Goal: Task Accomplishment & Management: Use online tool/utility

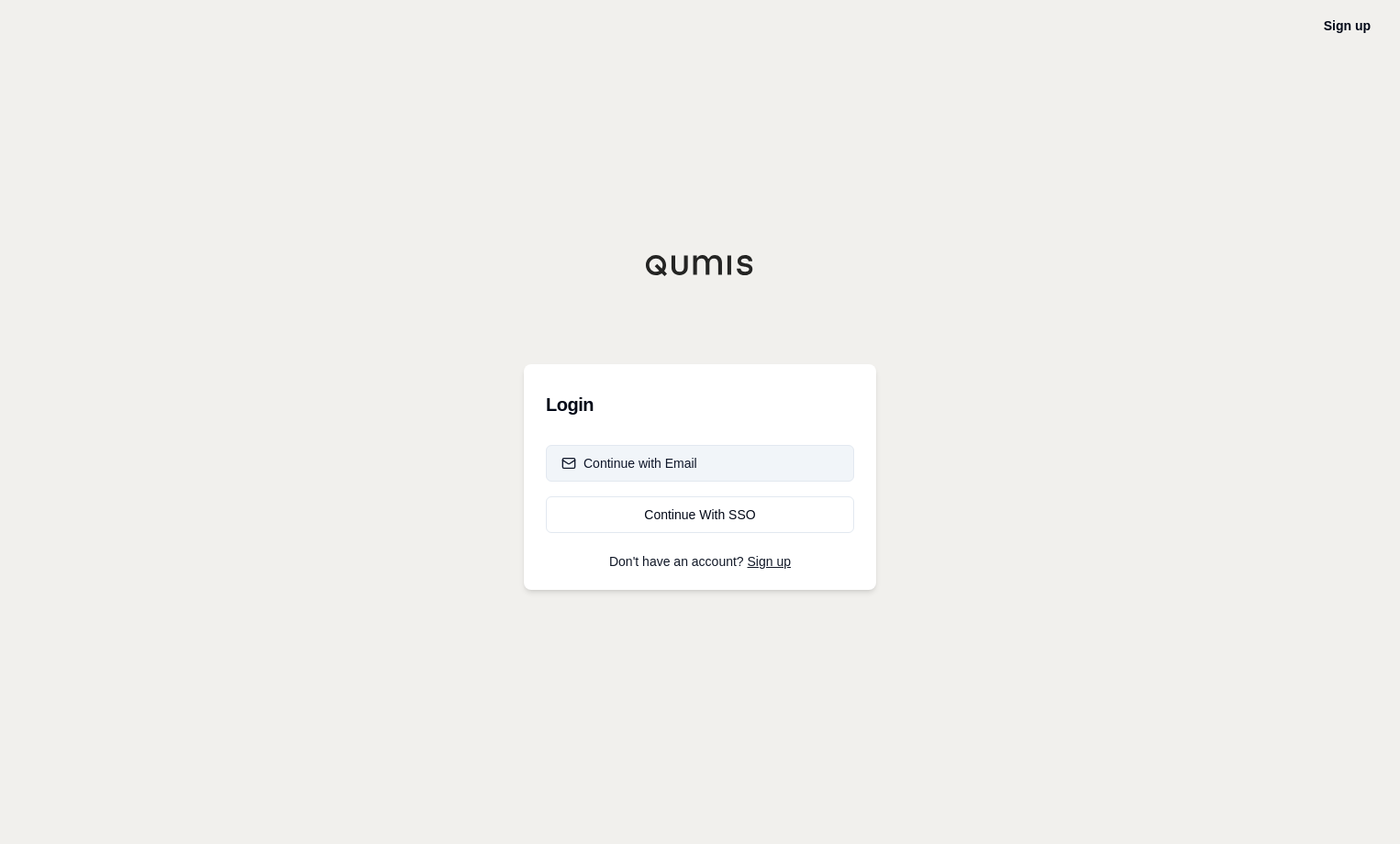
click at [778, 465] on button "Continue with Email" at bounding box center [700, 463] width 309 height 37
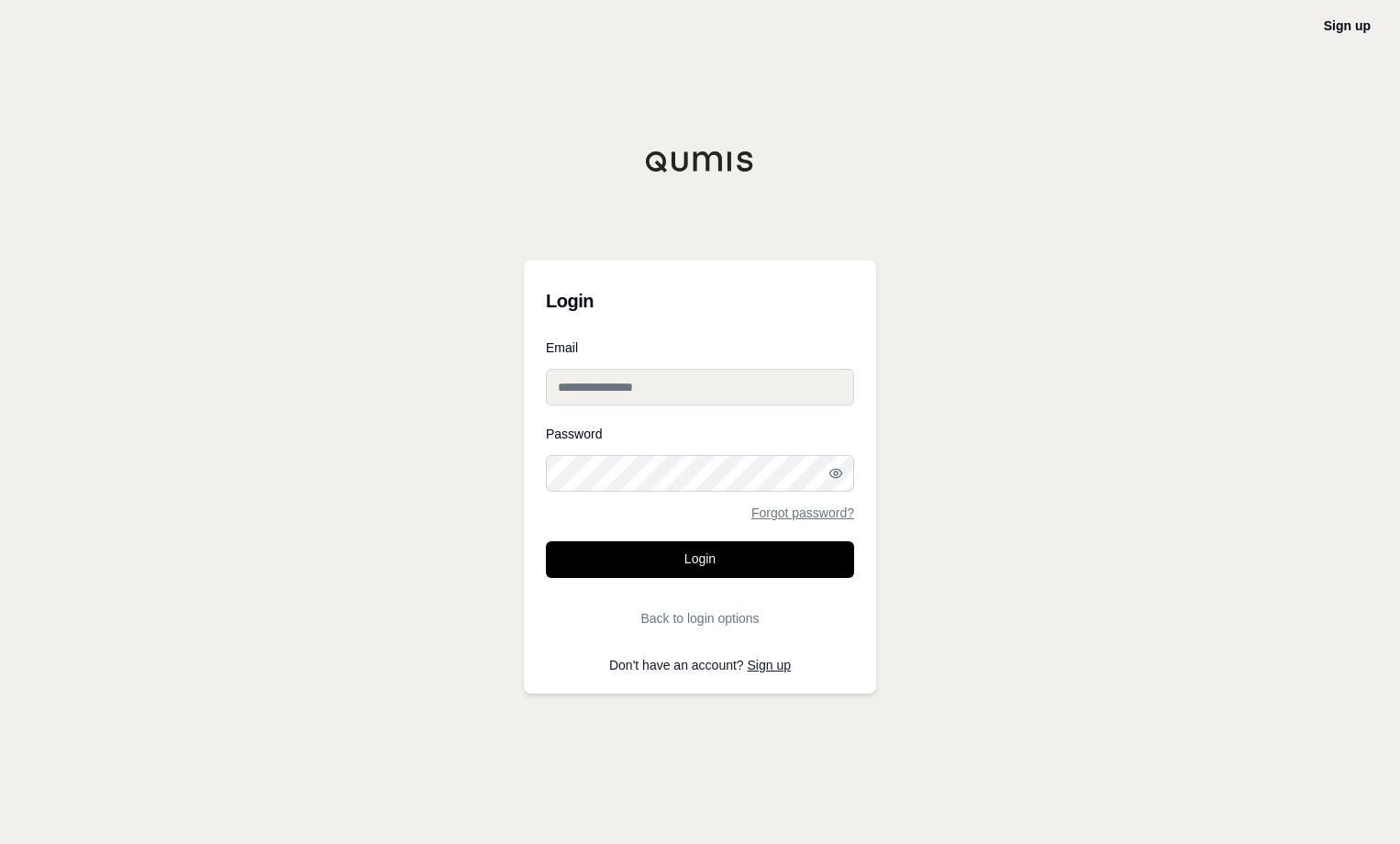
type input "**********"
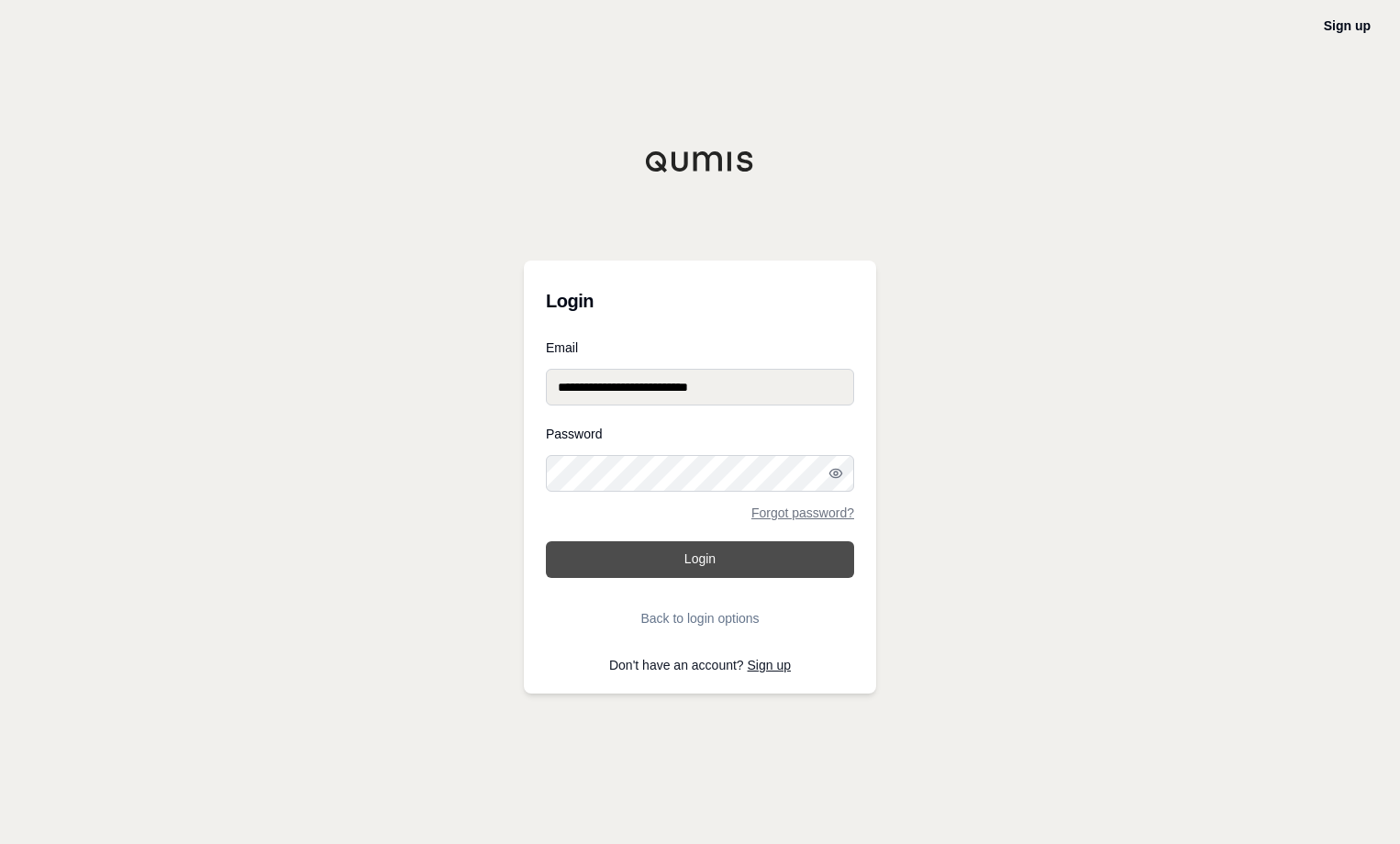
click at [736, 545] on button "Login" at bounding box center [700, 560] width 309 height 37
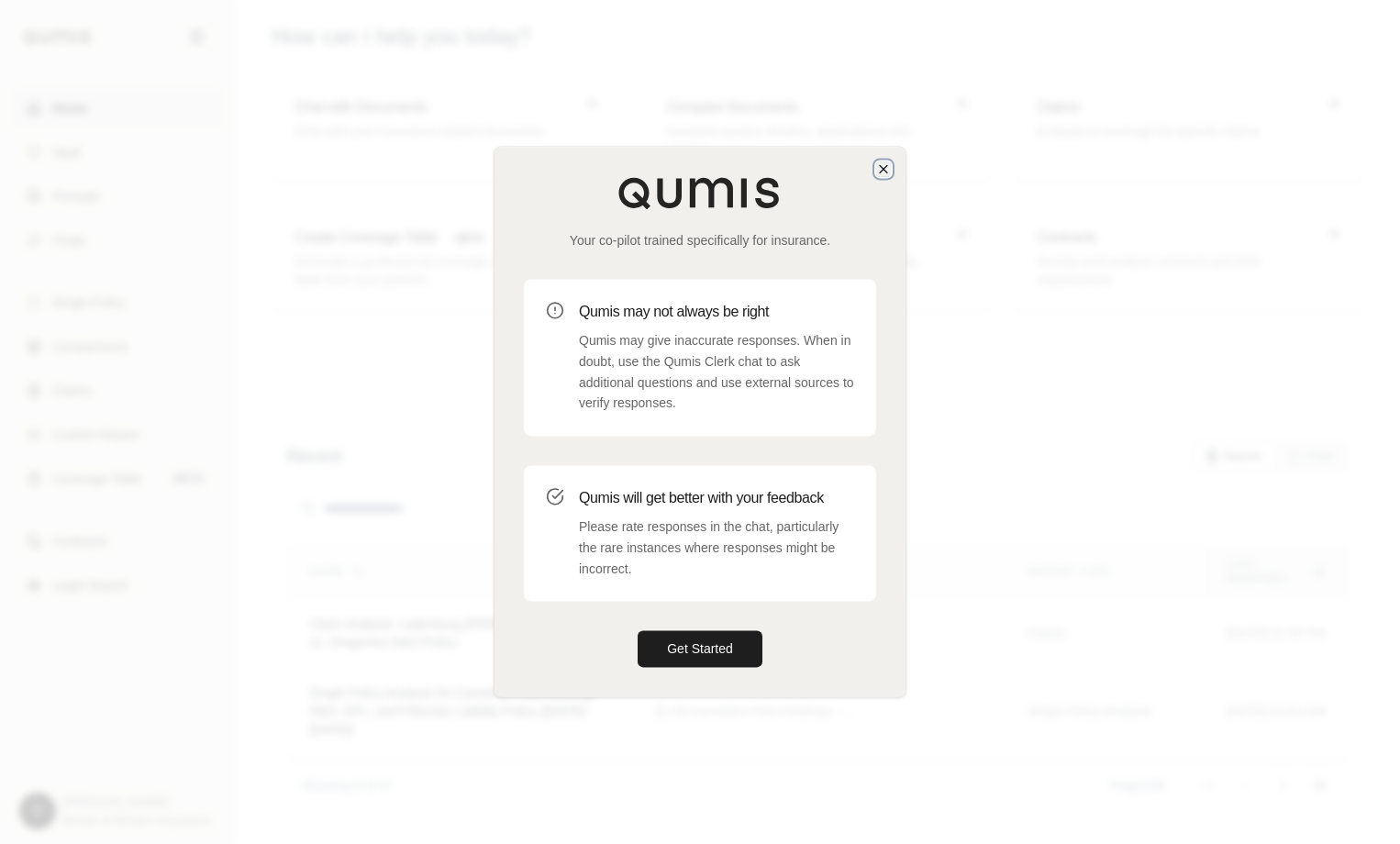
click at [884, 175] on icon "button" at bounding box center [884, 168] width 15 height 15
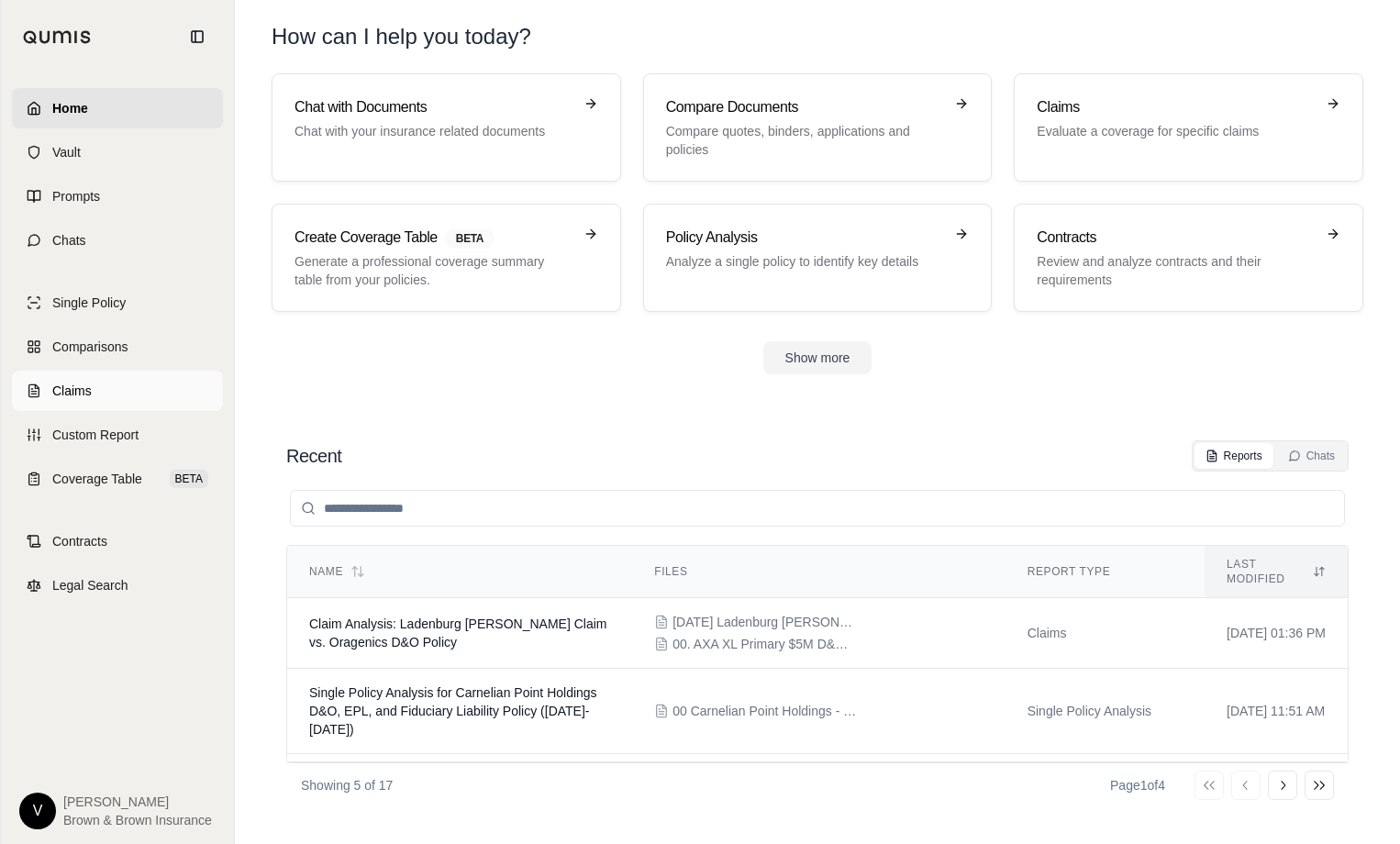
click at [95, 399] on link "Claims" at bounding box center [117, 390] width 211 height 40
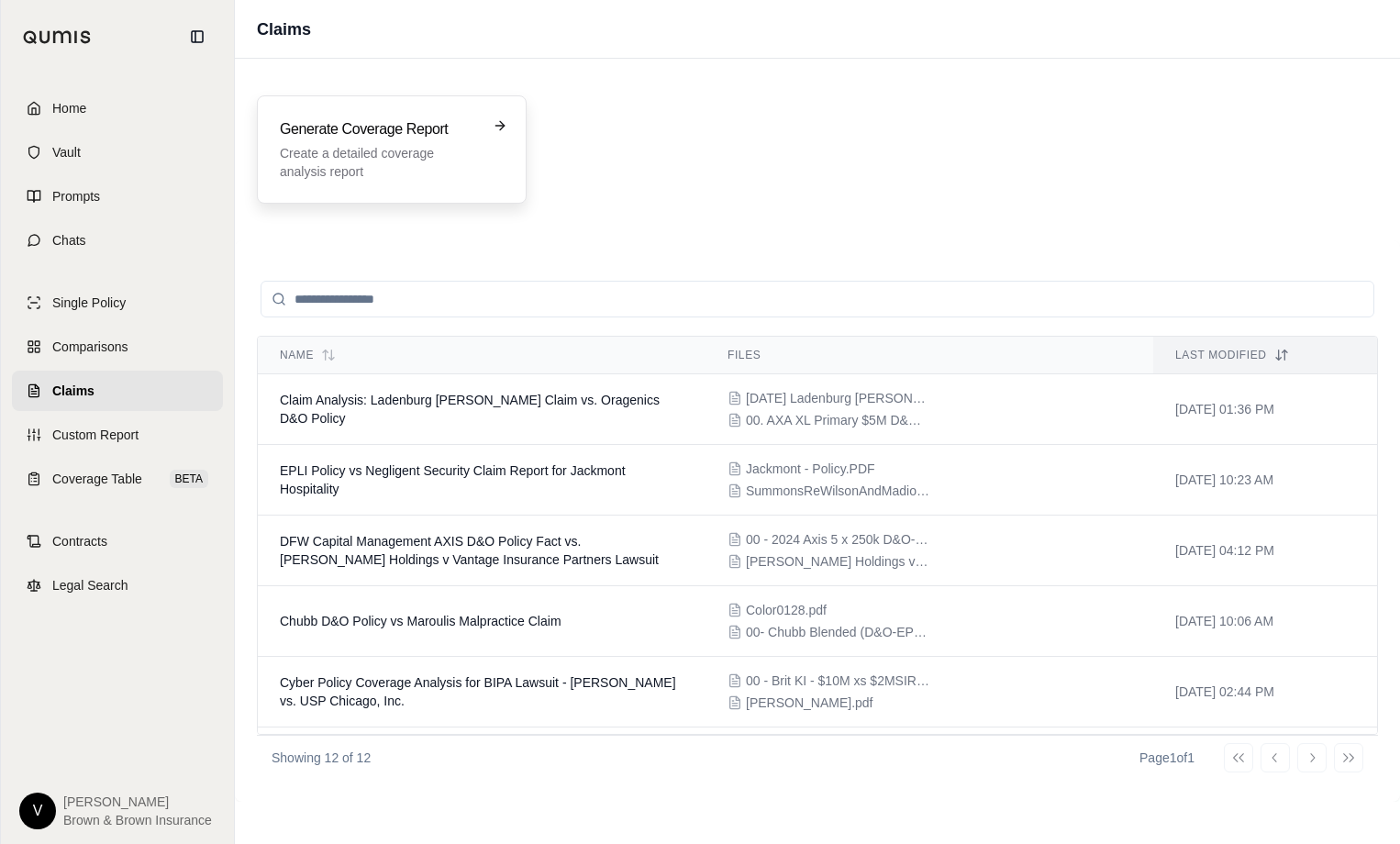
click at [397, 165] on p "Create a detailed coverage analysis report" at bounding box center [379, 163] width 198 height 37
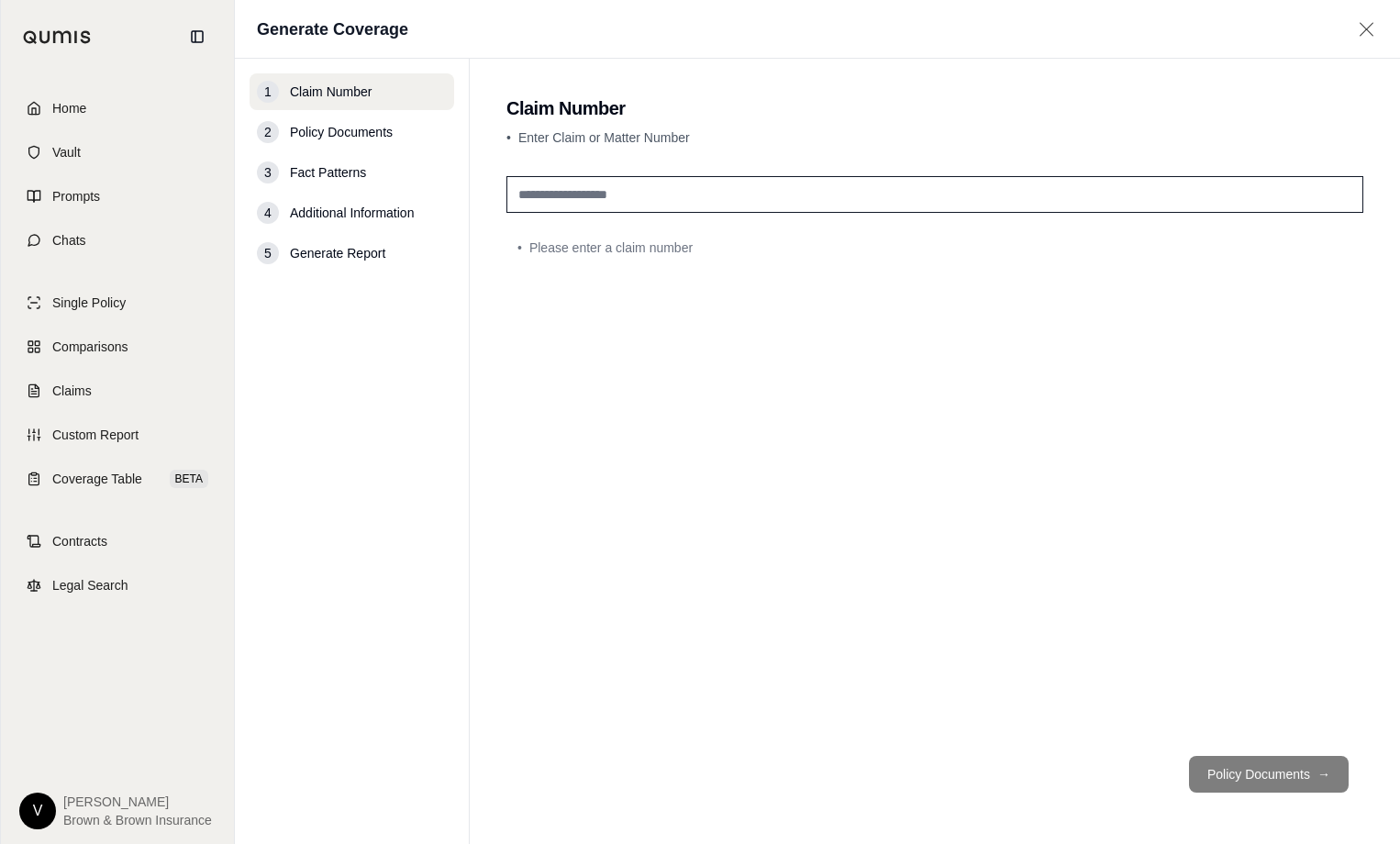
click at [552, 181] on input "text" at bounding box center [935, 194] width 857 height 37
type input "**********"
drag, startPoint x: 1281, startPoint y: 768, endPoint x: 1330, endPoint y: 781, distance: 50.7
click at [1303, 772] on button "Policy Documents →" at bounding box center [1269, 774] width 160 height 37
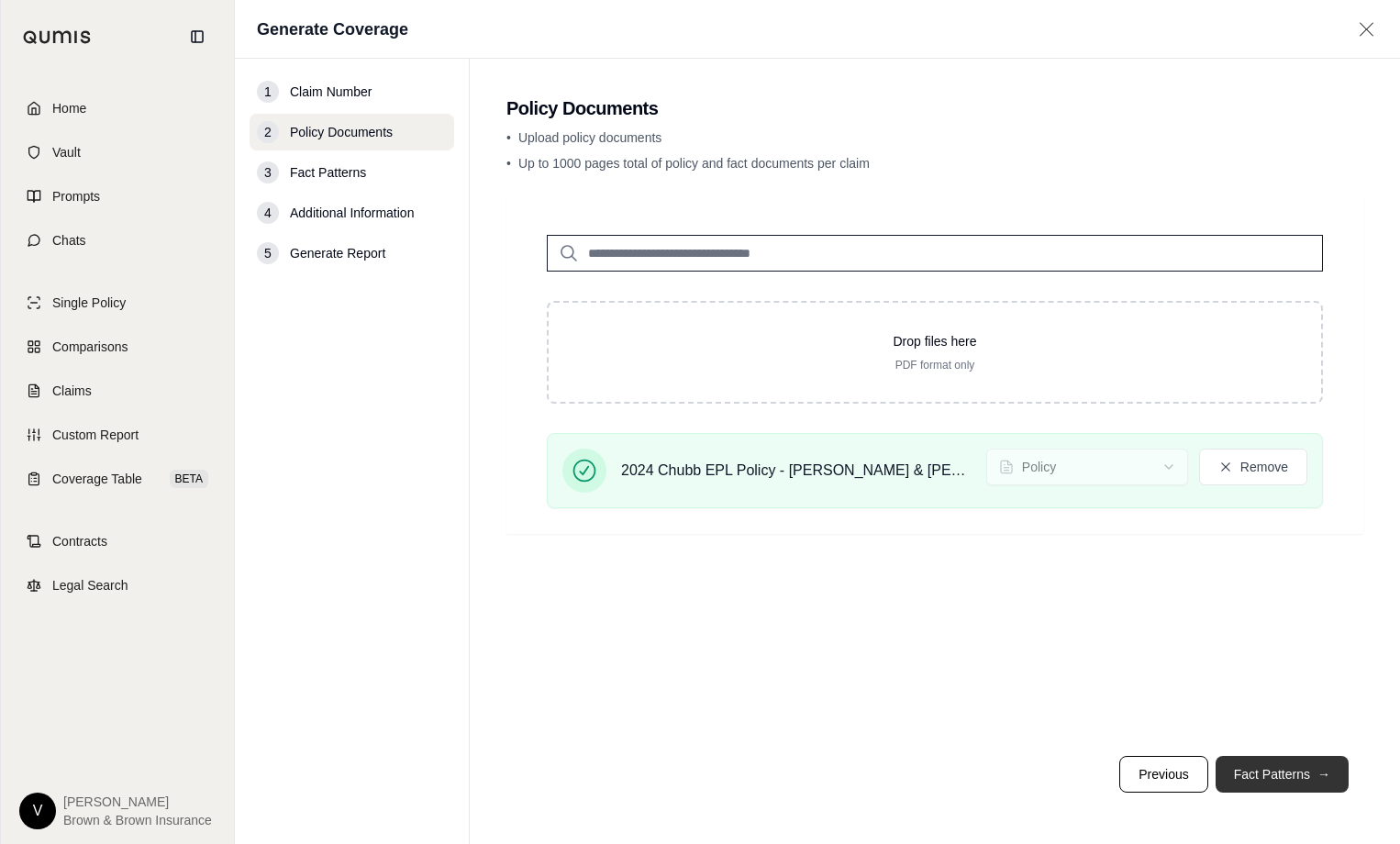
click at [1293, 767] on button "Fact Patterns →" at bounding box center [1282, 774] width 133 height 37
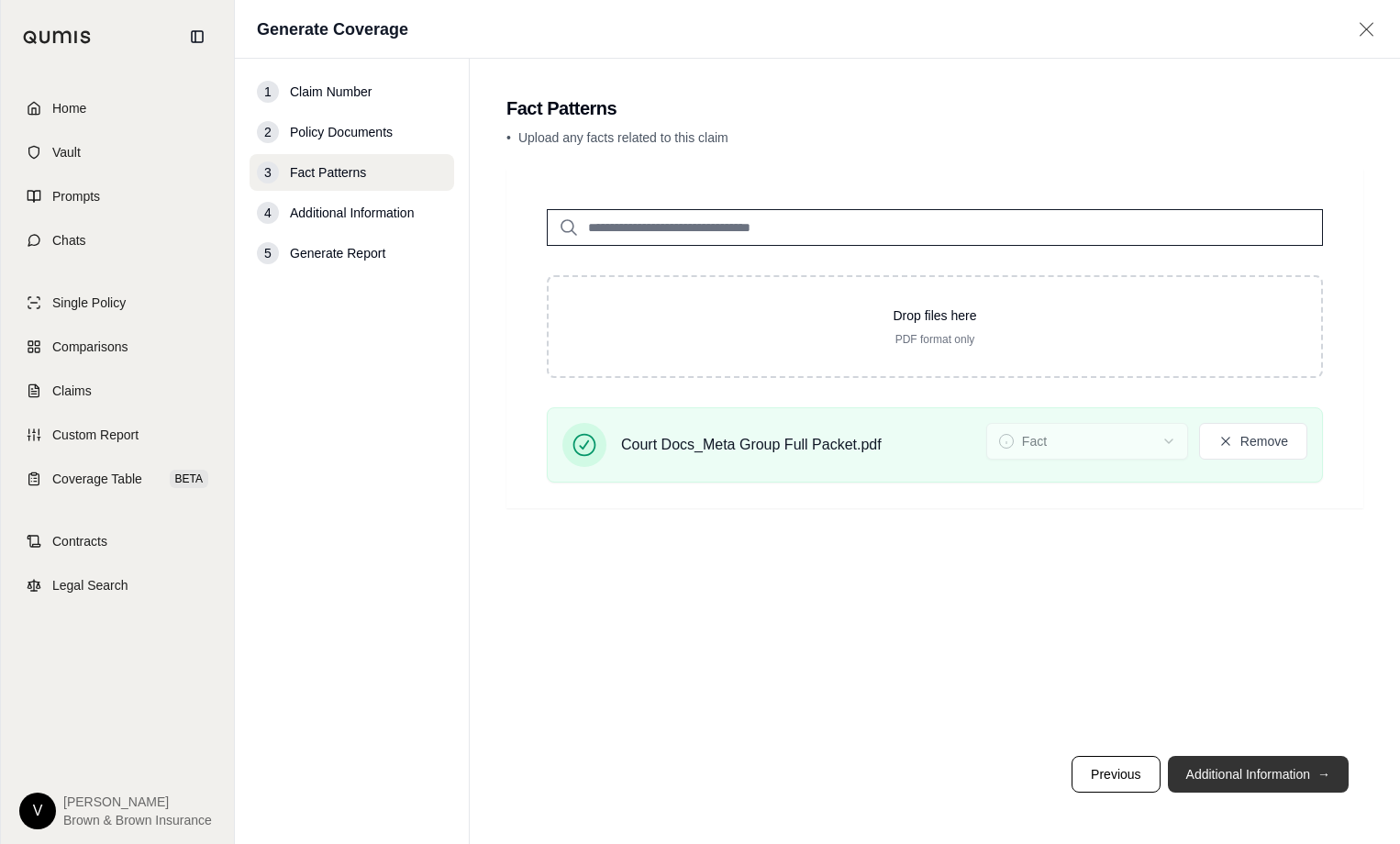
click at [1246, 768] on button "Additional Information →" at bounding box center [1257, 774] width 181 height 37
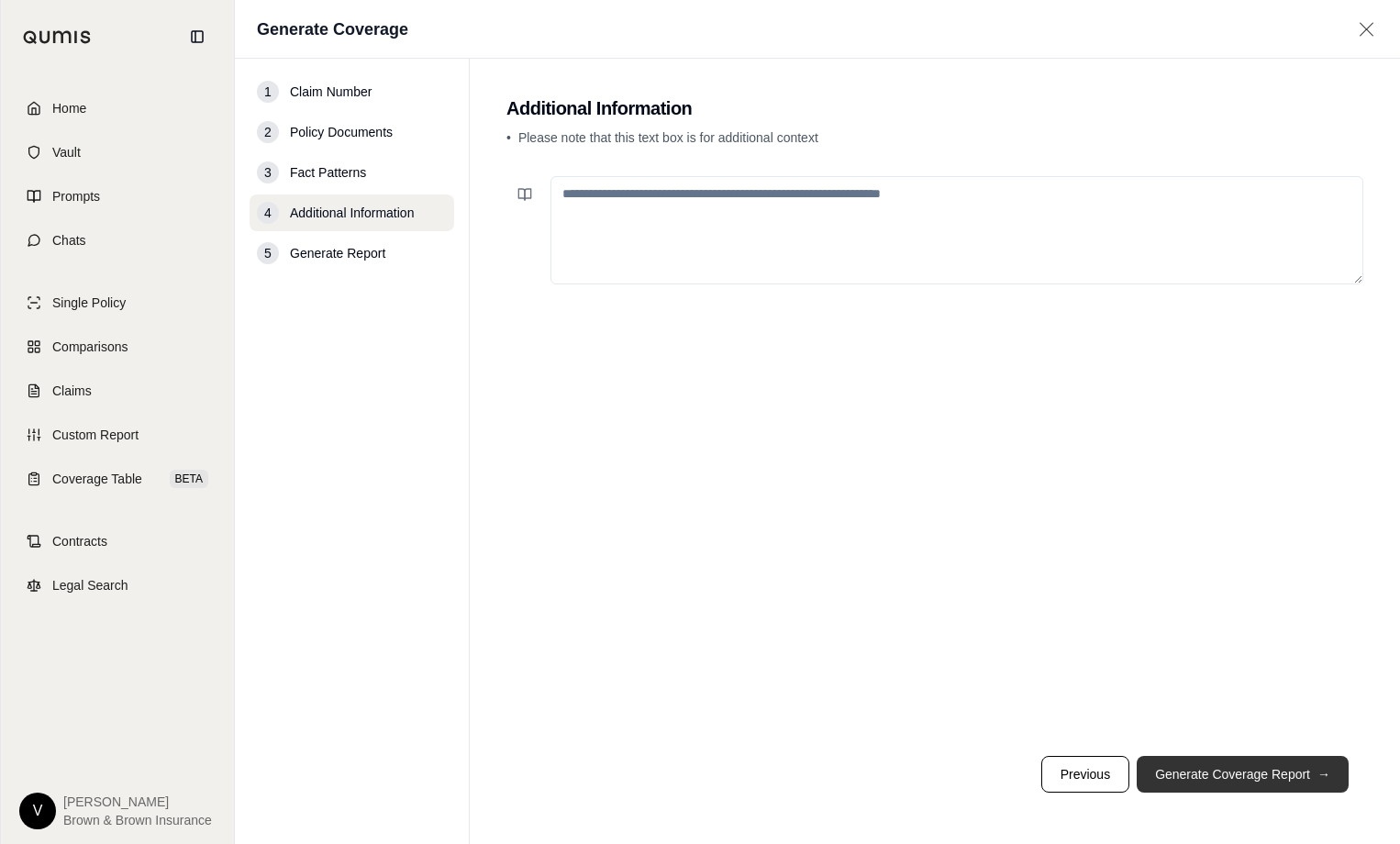
click at [1245, 766] on button "Generate Coverage Report →" at bounding box center [1242, 774] width 212 height 37
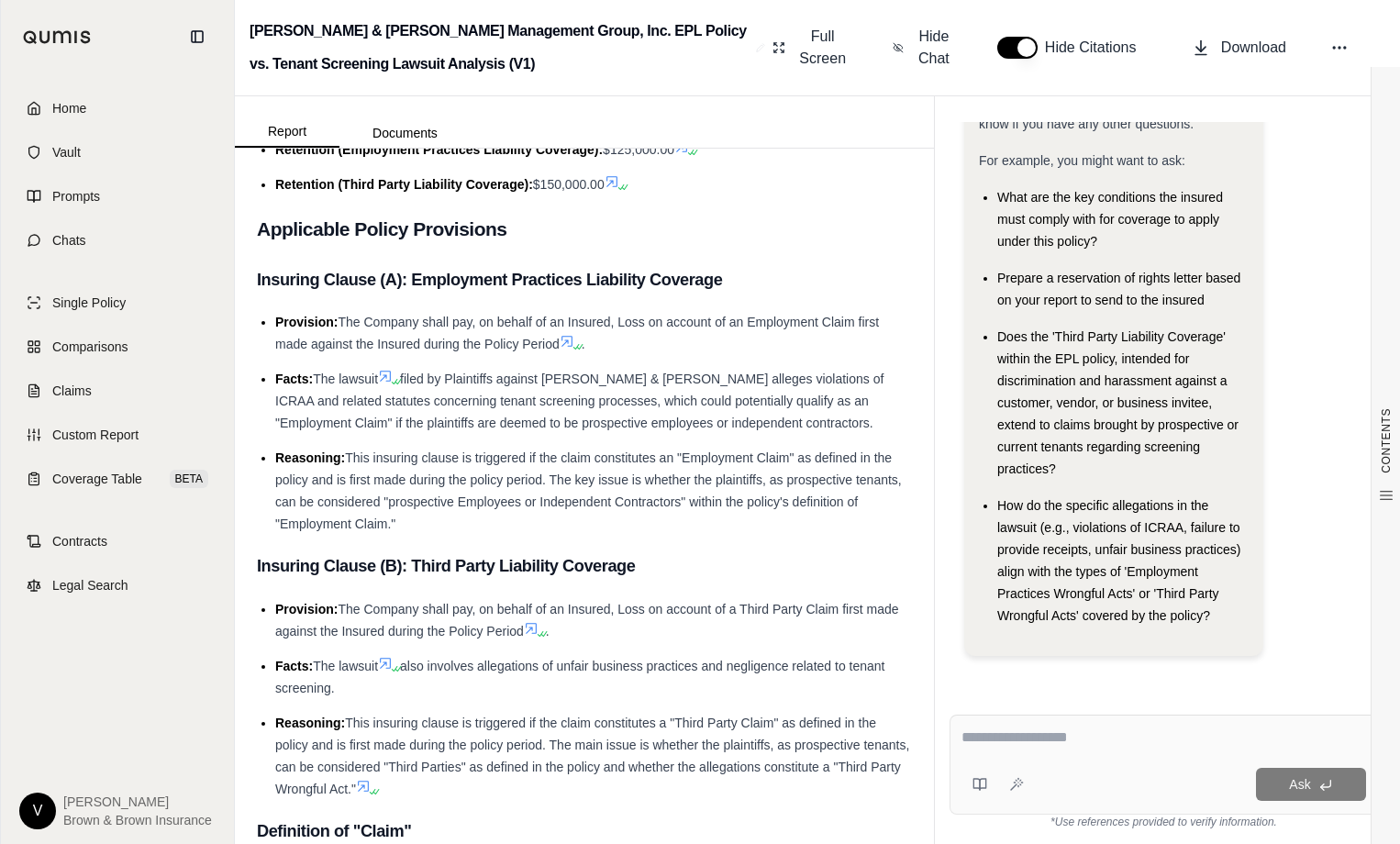
scroll to position [4218, 0]
